Goal: Task Accomplishment & Management: Use online tool/utility

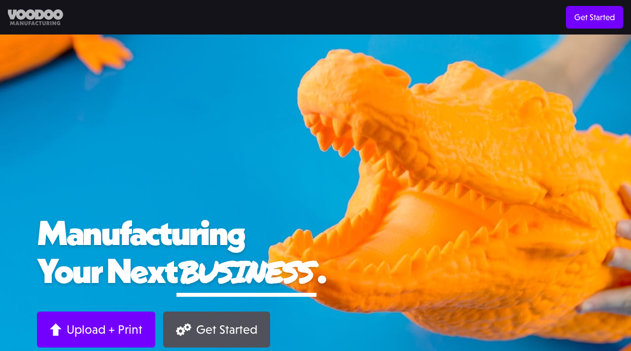
click at [54, 11] on img at bounding box center [35, 17] width 55 height 16
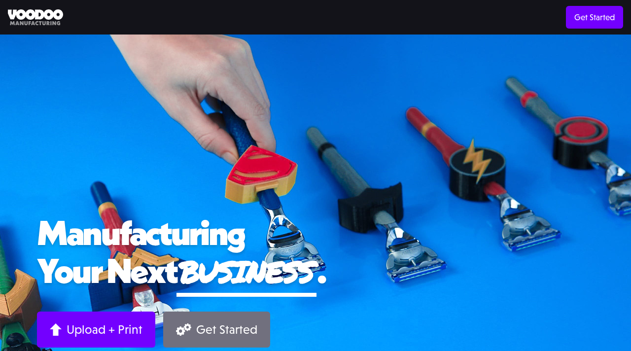
click at [203, 338] on link "Get Started" at bounding box center [216, 329] width 107 height 36
